Goal: Navigation & Orientation: Find specific page/section

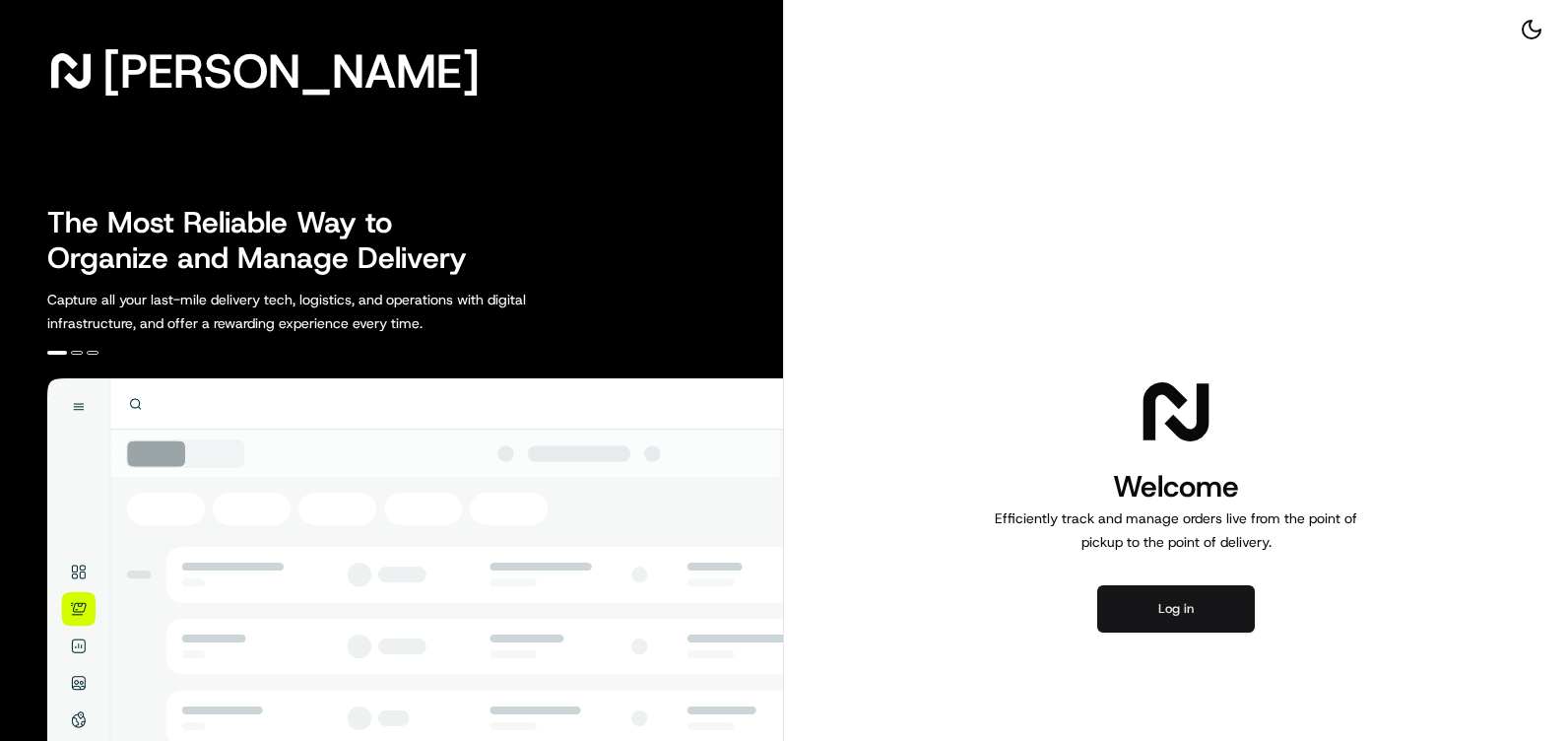
click at [1180, 611] on button "Log in" at bounding box center [1176, 608] width 158 height 47
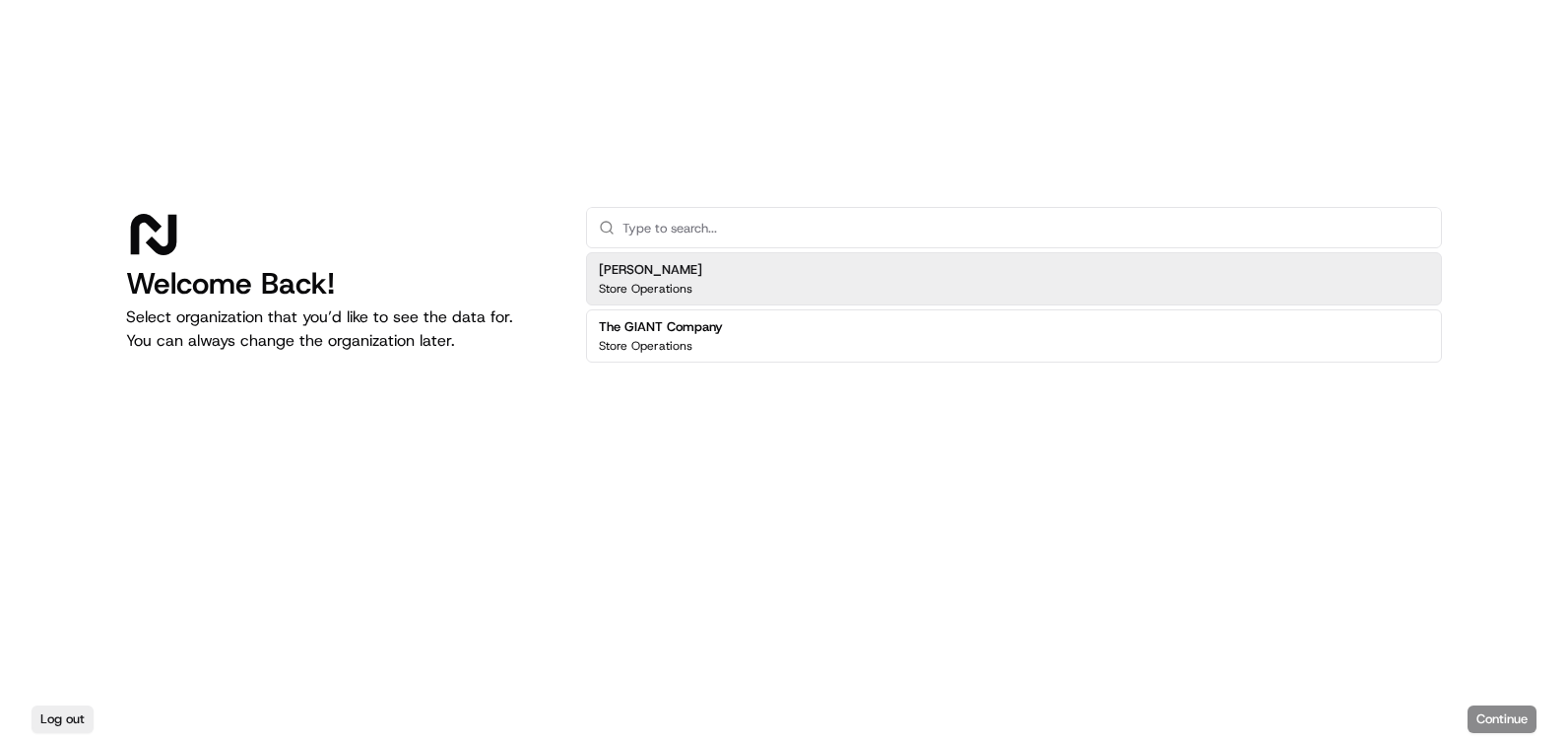
drag, startPoint x: 714, startPoint y: 277, endPoint x: 758, endPoint y: 285, distance: 44.7
click at [713, 277] on div "Martin's Store Operations" at bounding box center [1014, 278] width 856 height 53
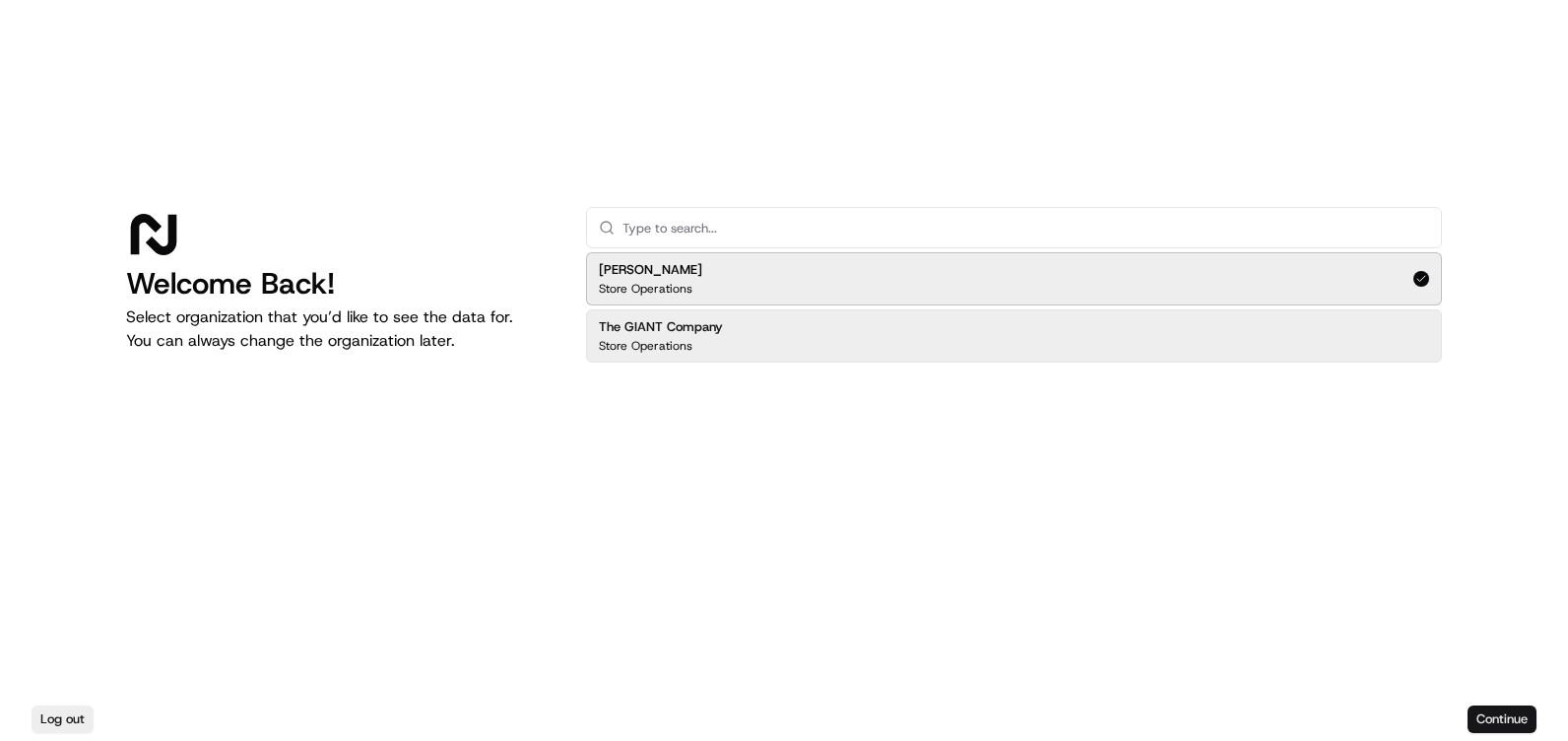
click at [1495, 712] on button "Continue" at bounding box center [1502, 719] width 69 height 28
